Goal: Find contact information: Find contact information

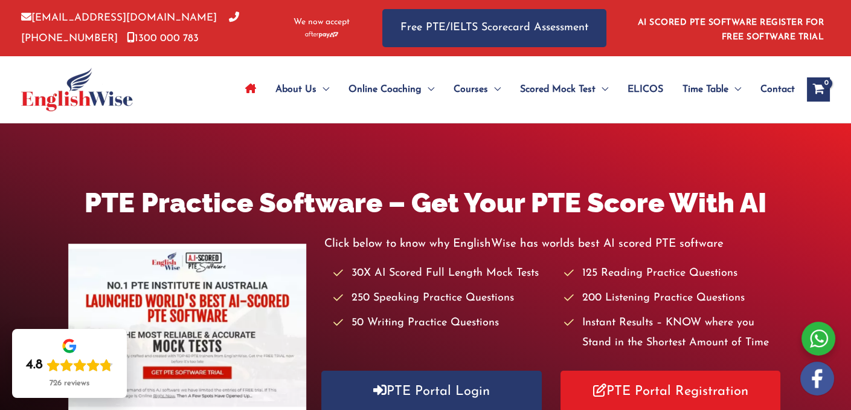
click at [83, 97] on img at bounding box center [77, 90] width 112 height 44
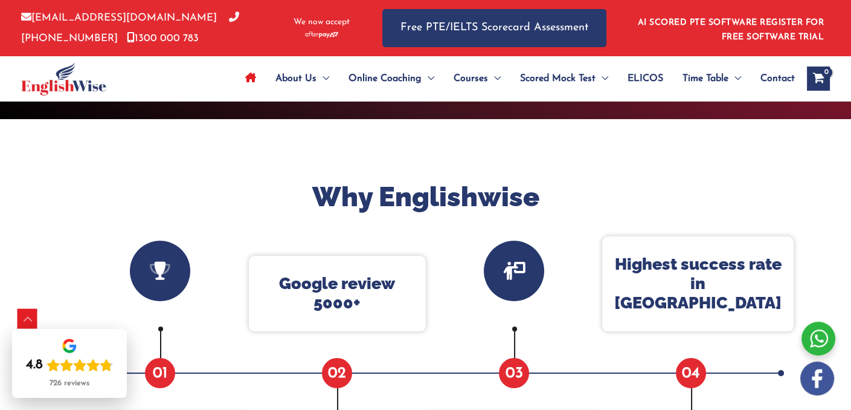
click at [782, 80] on span "Contact" at bounding box center [778, 78] width 34 height 42
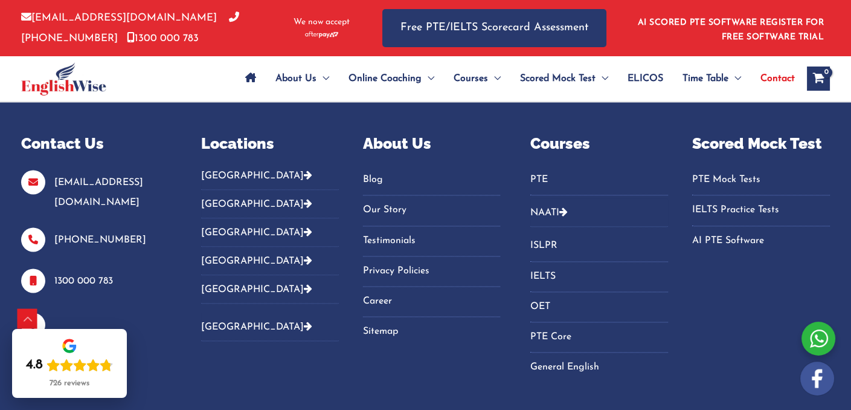
scroll to position [2950, 0]
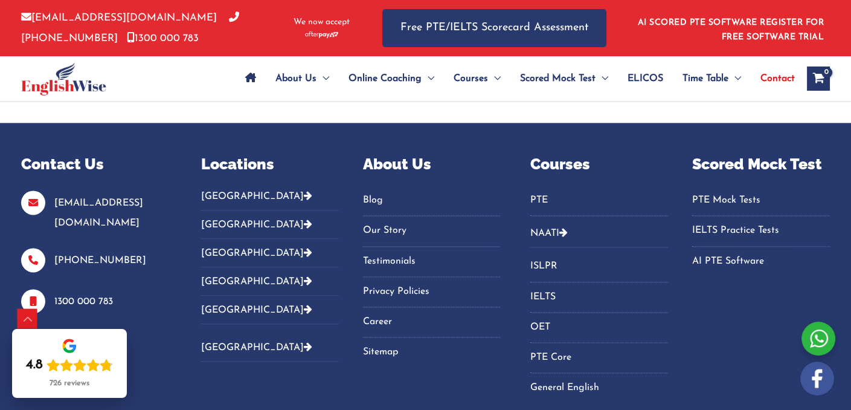
click at [227, 190] on button "[GEOGRAPHIC_DATA]" at bounding box center [270, 200] width 138 height 20
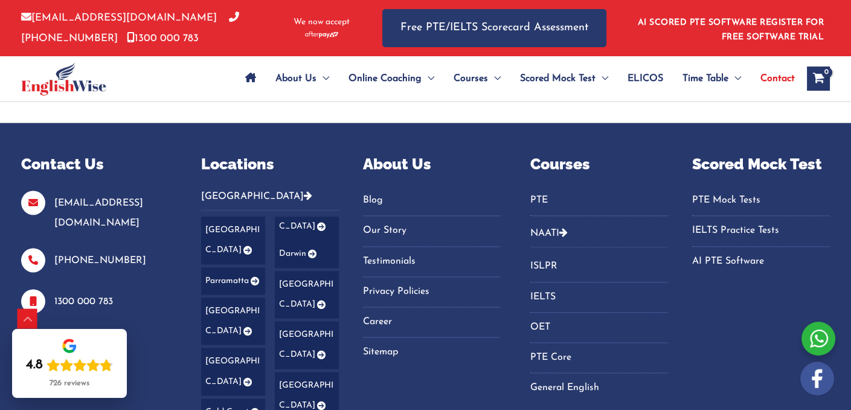
click at [227, 398] on link "Gold Coast" at bounding box center [233, 411] width 64 height 27
